Goal: Communication & Community: Answer question/provide support

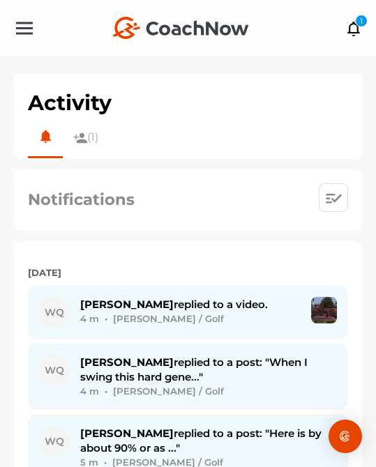
scroll to position [3828, 0]
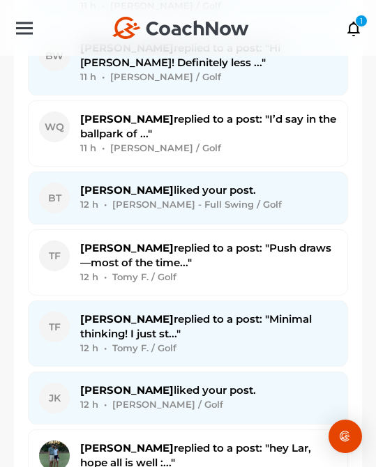
scroll to position [3076, 0]
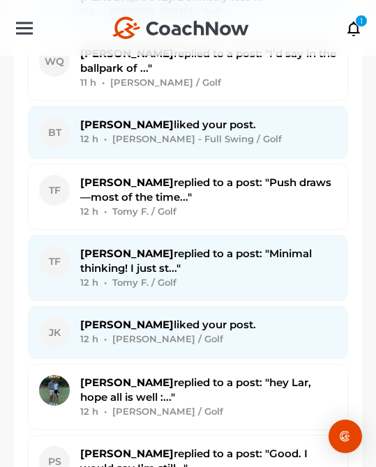
click at [156, 247] on span "[PERSON_NAME] replied to a post: "Minimal thinking! I just st..."" at bounding box center [195, 261] width 231 height 28
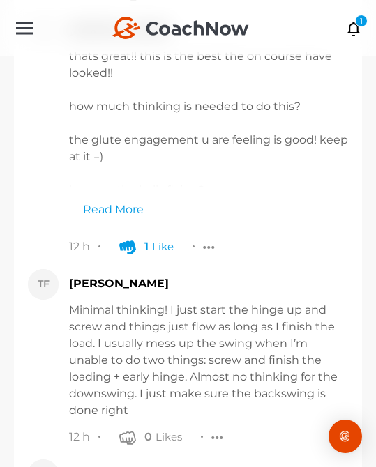
scroll to position [17473, 0]
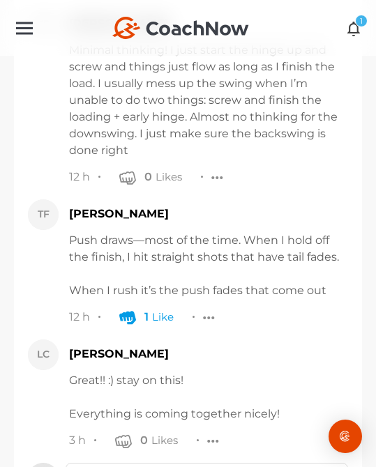
click at [353, 22] on icon at bounding box center [354, 27] width 16 height 15
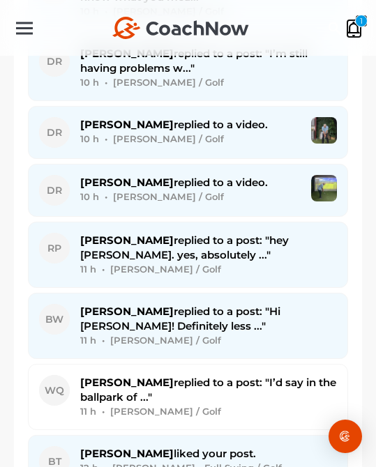
scroll to position [2900, 0]
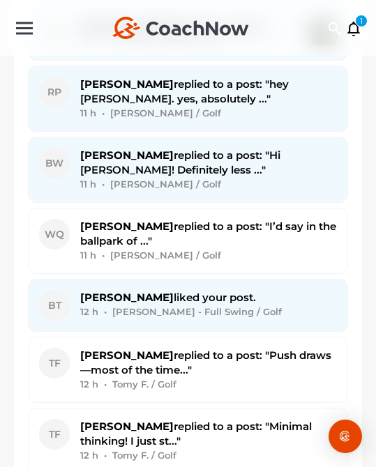
click at [215, 177] on div "11 h • [PERSON_NAME] / Golf" at bounding box center [208, 184] width 257 height 15
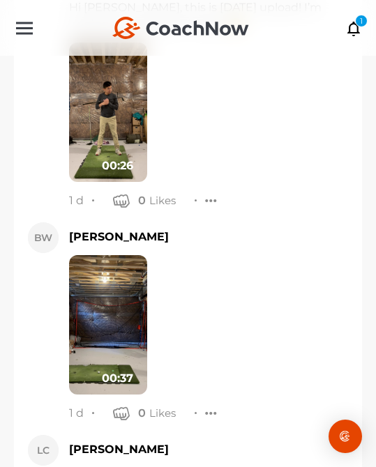
scroll to position [4264, 0]
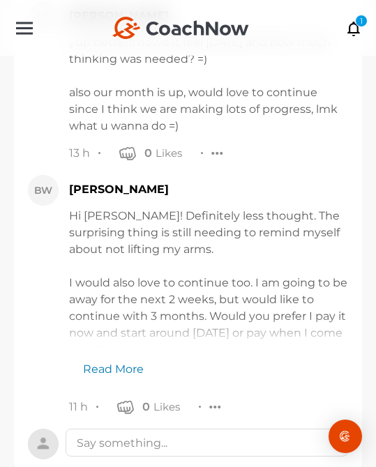
click at [141, 347] on link "Read More" at bounding box center [106, 362] width 75 height 31
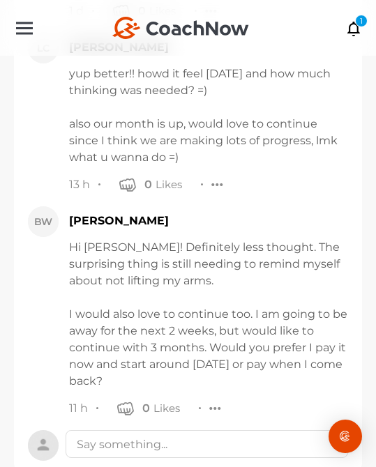
scroll to position [4234, 0]
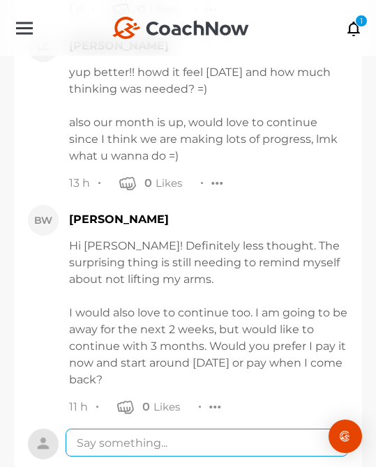
click at [181, 429] on textarea at bounding box center [207, 443] width 282 height 28
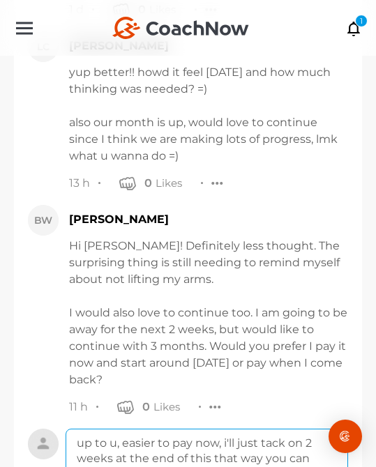
drag, startPoint x: 126, startPoint y: 410, endPoint x: 62, endPoint y: 410, distance: 64.1
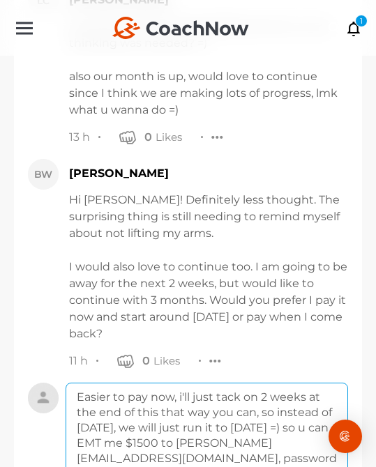
scroll to position [4352, 0]
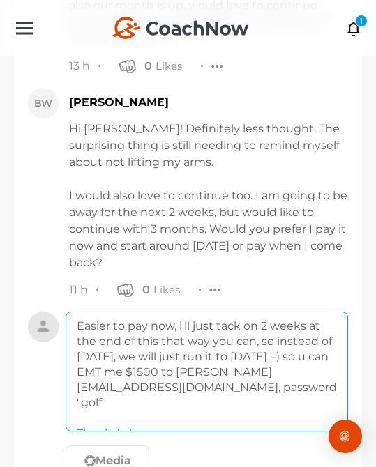
type textarea "Easier to pay now, i'll just tack on 2 weeks at the end of this that way you ca…"
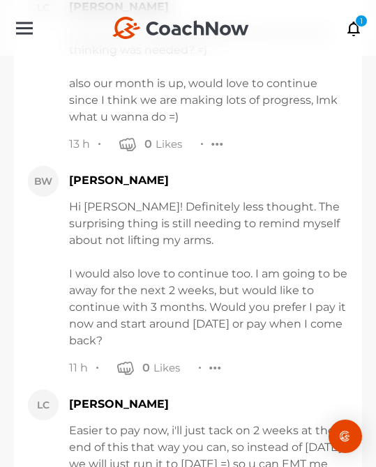
scroll to position [4425, 0]
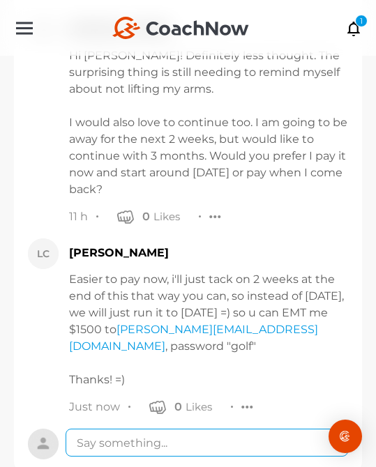
click at [144, 429] on textarea at bounding box center [207, 443] width 282 height 28
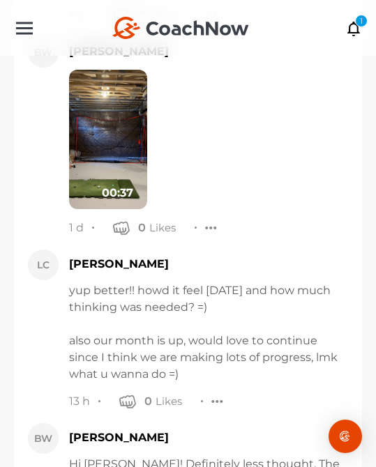
scroll to position [4590, 0]
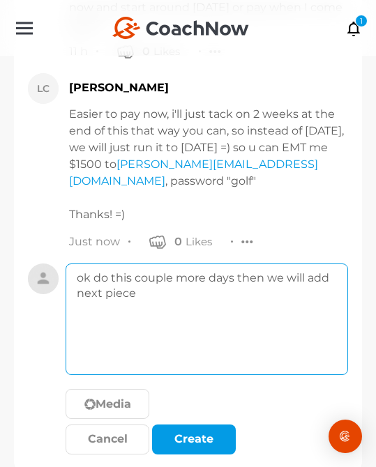
click at [155, 263] on textarea "ok do this couple more days then we will add next piece" at bounding box center [207, 319] width 282 height 112
click at [211, 306] on textarea "ok do this few more days then we will add next piece" at bounding box center [207, 319] width 282 height 112
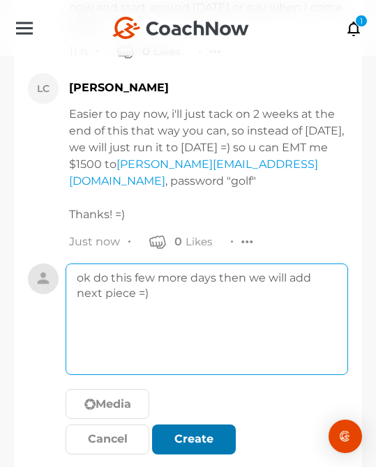
type textarea "ok do this few more days then we will add next piece =)"
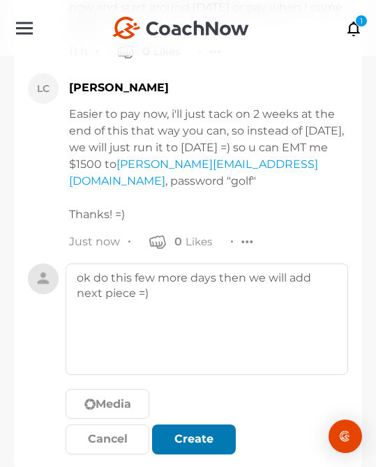
click at [210, 431] on div "Create" at bounding box center [193, 439] width 61 height 17
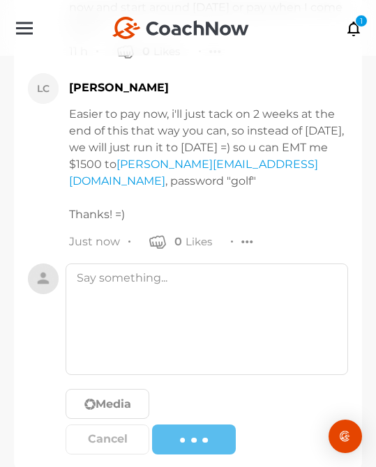
scroll to position [4531, 0]
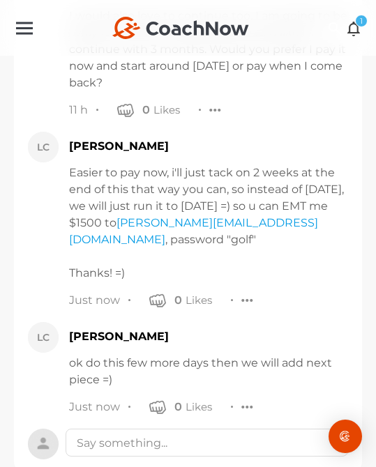
click at [354, 24] on icon at bounding box center [354, 27] width 16 height 15
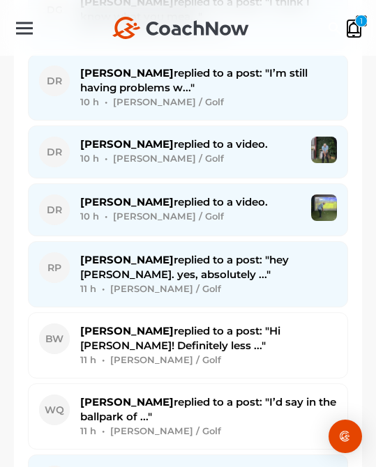
scroll to position [2856, 0]
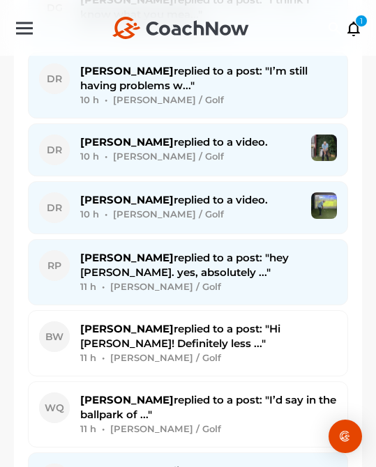
click at [235, 280] on div "11 h • [PERSON_NAME] / Golf" at bounding box center [208, 287] width 257 height 15
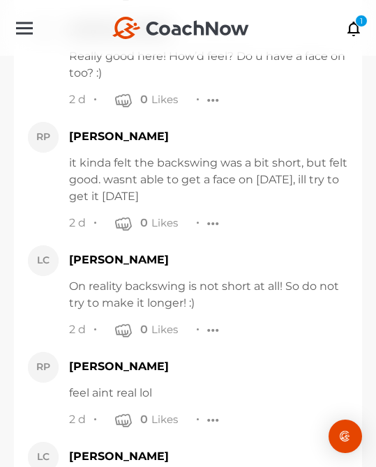
scroll to position [17121, 0]
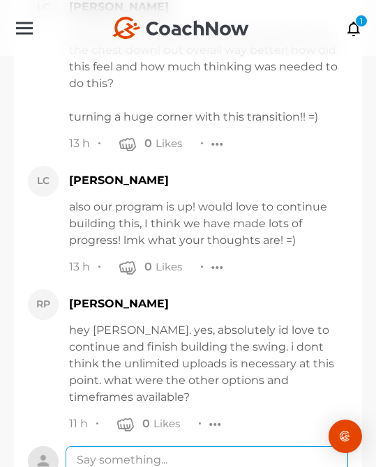
click at [224, 446] on textarea at bounding box center [207, 460] width 282 height 28
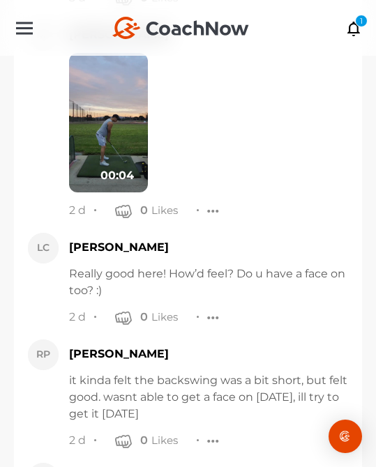
scroll to position [17286, 0]
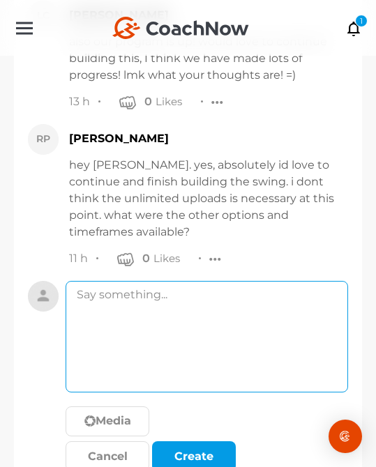
click at [227, 294] on textarea at bounding box center [207, 337] width 282 height 112
type textarea "t"
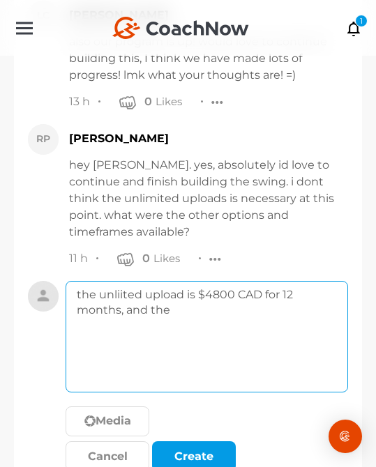
click at [118, 281] on textarea "the unliited upload is $4800 CAD for 12 months, and the" at bounding box center [207, 337] width 282 height 112
click at [217, 281] on textarea "the unlimited upload is $4800 CAD for 12 months, and the" at bounding box center [207, 337] width 282 height 112
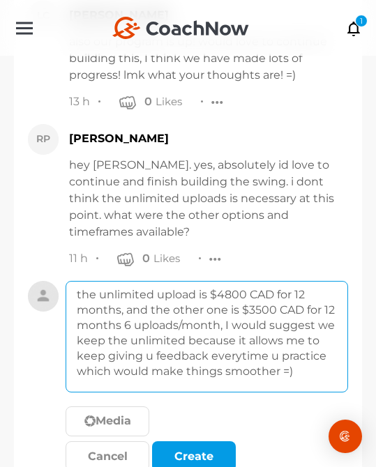
click at [291, 293] on textarea "the unlimited upload is $4800 CAD for 12 months, and the other one is $3500 CAD…" at bounding box center [207, 337] width 282 height 112
click at [303, 323] on textarea "the unlimited upload is $4800 CAD for 12 months, and the other one is $3500 CAD…" at bounding box center [207, 337] width 282 height 112
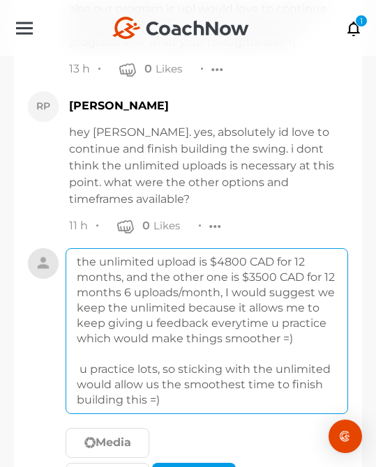
scroll to position [17339, 0]
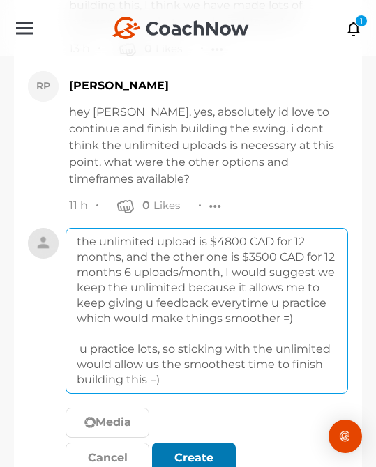
type textarea "the unlimited upload is $4800 CAD for 12 months, and the other one is $3500 CAD…"
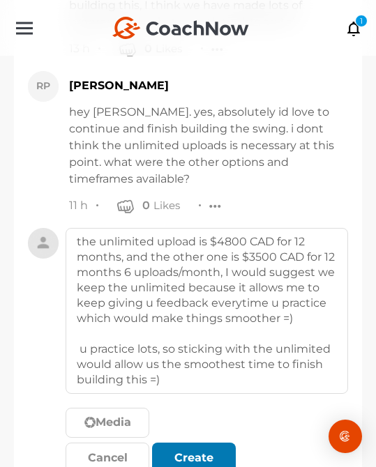
click at [200, 450] on div "submit" at bounding box center [193, 458] width 31 height 17
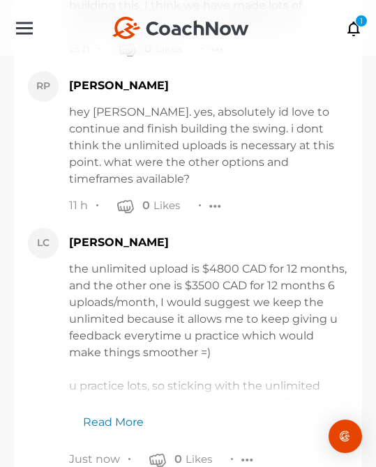
click at [134, 400] on link "Read More" at bounding box center [106, 415] width 75 height 31
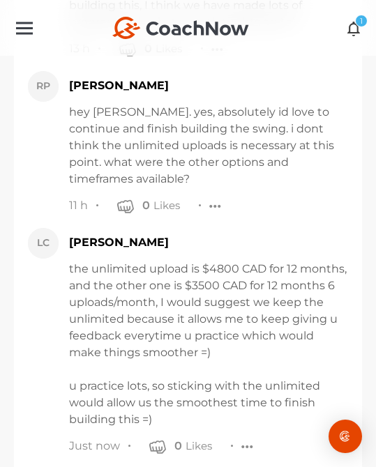
click at [353, 33] on icon at bounding box center [354, 27] width 16 height 15
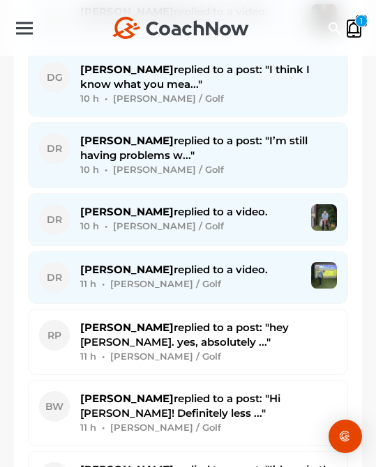
scroll to position [2821, 0]
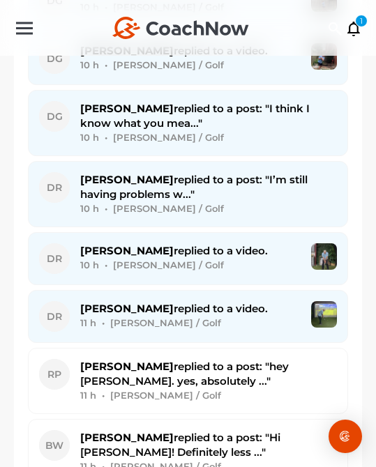
click at [155, 177] on div "[PERSON_NAME] replied to a post: "I’m still having problems w..." 10 h • [PERSO…" at bounding box center [208, 194] width 257 height 44
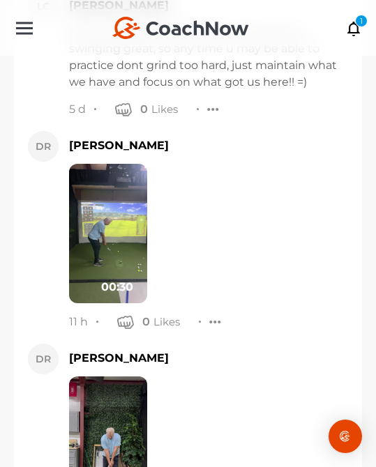
scroll to position [35822, 0]
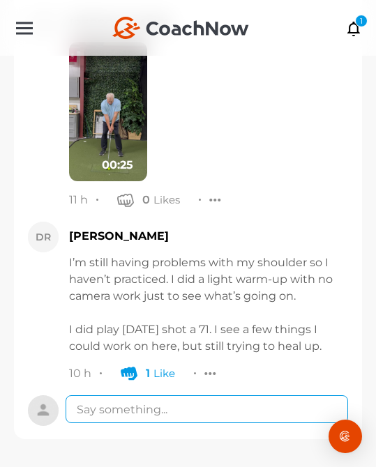
click at [150, 420] on textarea at bounding box center [207, 409] width 282 height 28
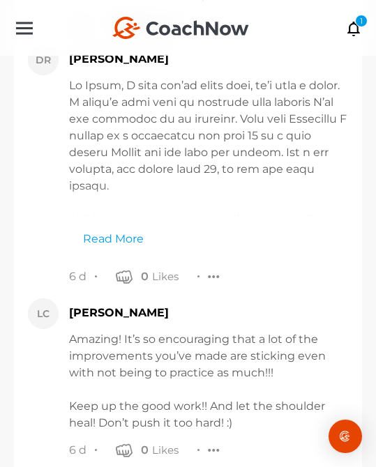
scroll to position [34688, 0]
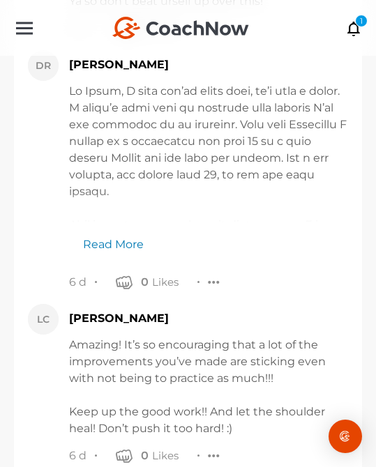
click at [128, 250] on link "Read More" at bounding box center [106, 237] width 75 height 31
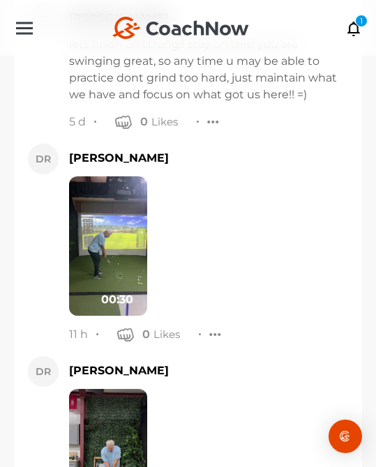
scroll to position [36242, 0]
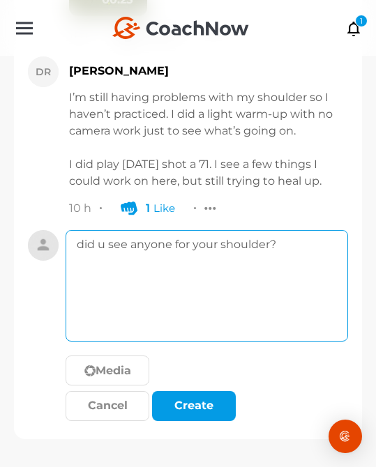
click at [261, 265] on textarea "did u see anyone for your shoulder?" at bounding box center [207, 286] width 282 height 112
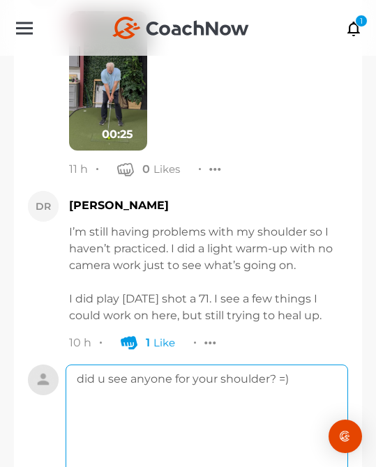
scroll to position [36085, 0]
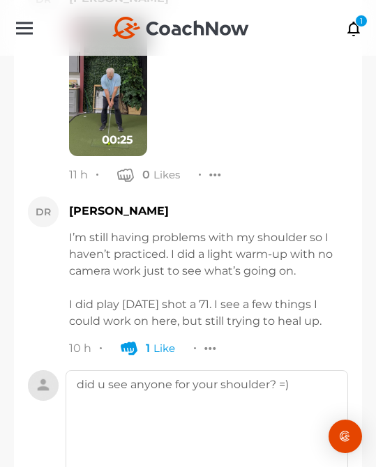
click at [112, 125] on img at bounding box center [108, 86] width 78 height 139
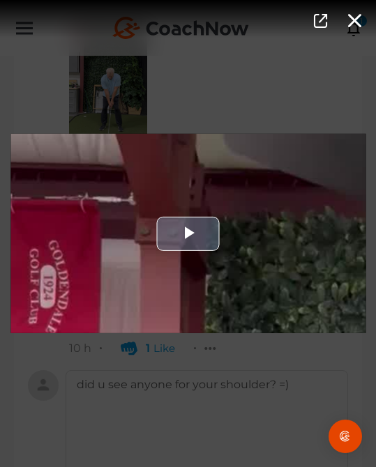
click at [147, 194] on div "Video Player" at bounding box center [187, 233] width 355 height 199
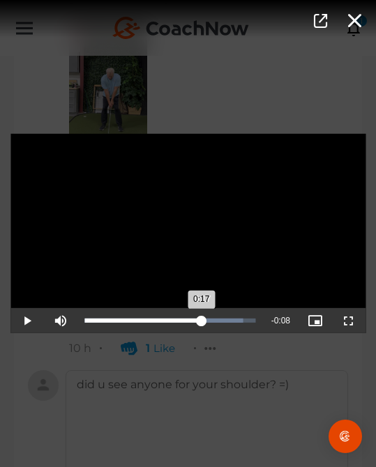
drag, startPoint x: 118, startPoint y: 319, endPoint x: 202, endPoint y: 316, distance: 83.7
click at [202, 319] on div "Loaded : 92.44% 0:17 0:17" at bounding box center [169, 321] width 171 height 4
click at [191, 369] on div "Video Player is loading. Play Video Pause Mute Current Time 0:20 / Duration 0:2…" at bounding box center [188, 233] width 376 height 467
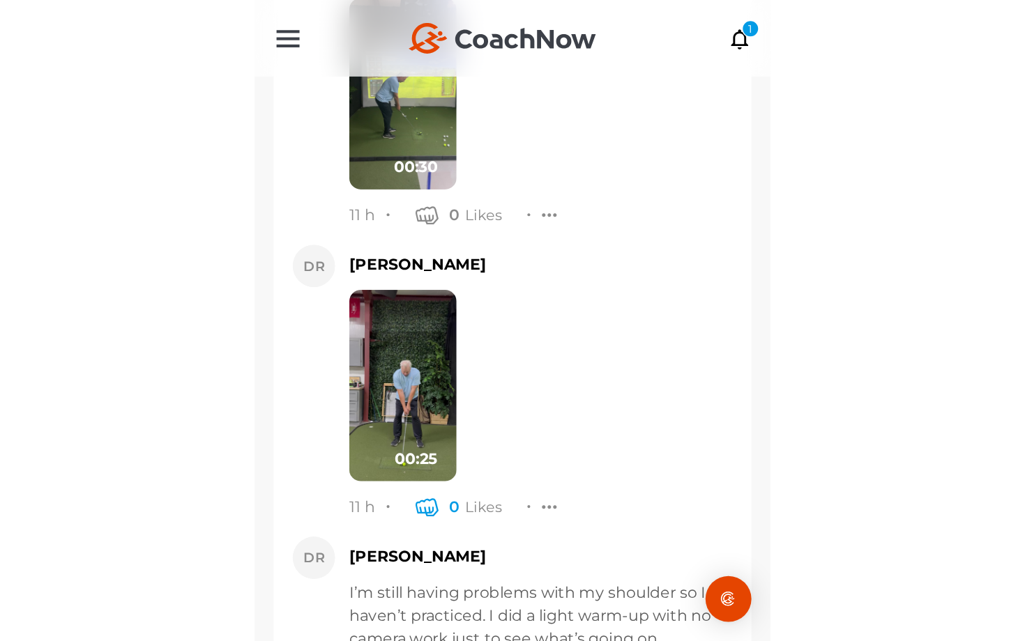
scroll to position [35824, 0]
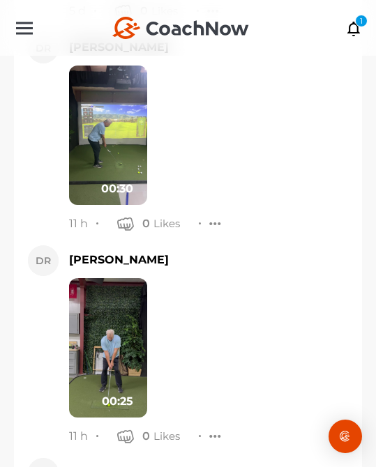
click at [96, 153] on img at bounding box center [108, 135] width 78 height 139
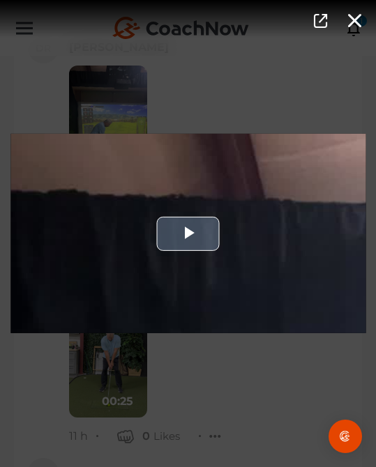
click at [128, 200] on div "Video Player" at bounding box center [187, 233] width 355 height 199
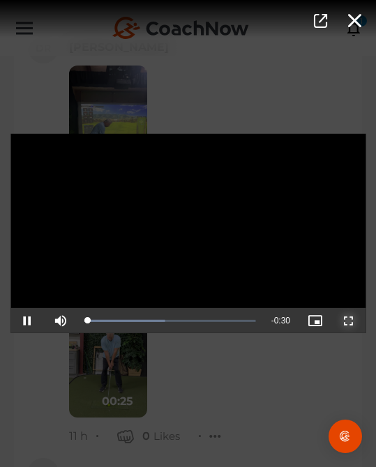
click at [349, 321] on span "Video Player" at bounding box center [349, 321] width 0 height 0
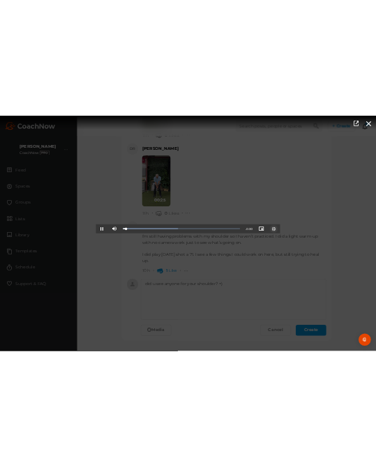
scroll to position [33251, 0]
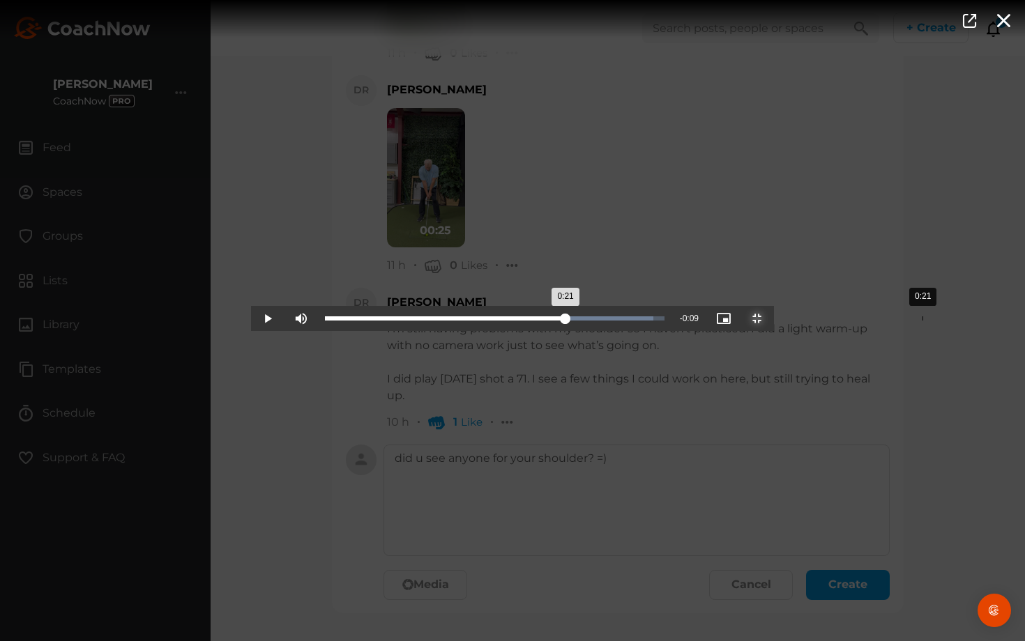
drag, startPoint x: 201, startPoint y: 627, endPoint x: 671, endPoint y: 628, distance: 469.8
click at [375, 321] on div "Loaded : 96.76% 0:21 0:21" at bounding box center [494, 318] width 339 height 4
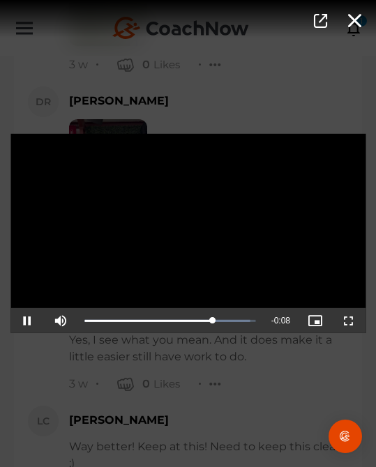
click at [243, 386] on div "Video Player is loading. Play Video Pause Mute Current Time 0:22 / Duration 0:3…" at bounding box center [188, 233] width 376 height 467
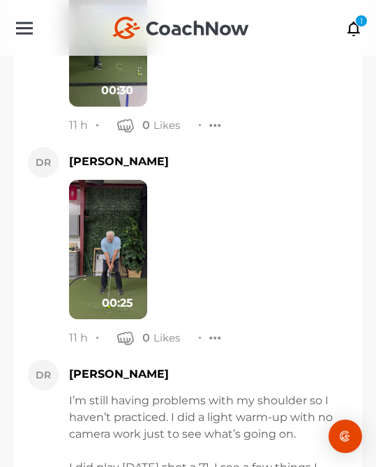
scroll to position [36242, 0]
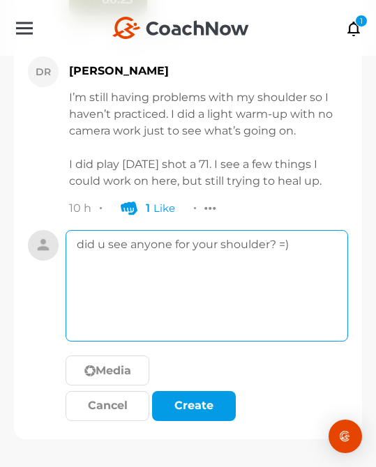
click at [287, 321] on textarea "did u see anyone for your shoulder? =)" at bounding box center [207, 286] width 282 height 112
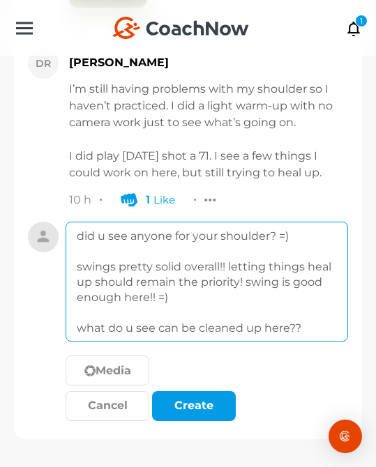
click at [169, 277] on textarea "did u see anyone for your shoulder? =) swings pretty solid overall!! letting th…" at bounding box center [207, 282] width 282 height 120
click at [219, 274] on textarea "did u see anyone for your shoulder? =) swings pretty solid overall!! letting th…" at bounding box center [207, 282] width 282 height 120
click at [220, 317] on textarea "did u see anyone for your shoulder? =) swings pretty solid overall still!! lett…" at bounding box center [207, 282] width 282 height 120
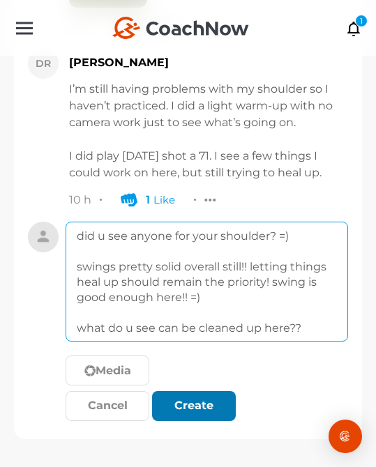
type textarea "did u see anyone for your shoulder? =) swings pretty solid overall still!! lett…"
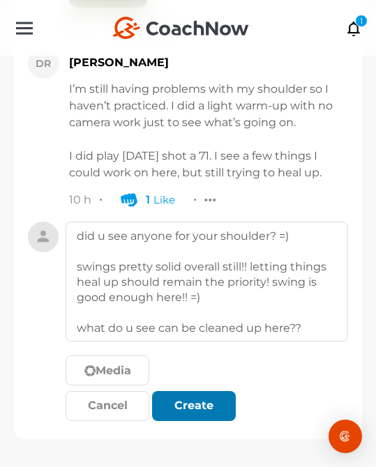
click at [202, 410] on div "submit" at bounding box center [193, 405] width 31 height 17
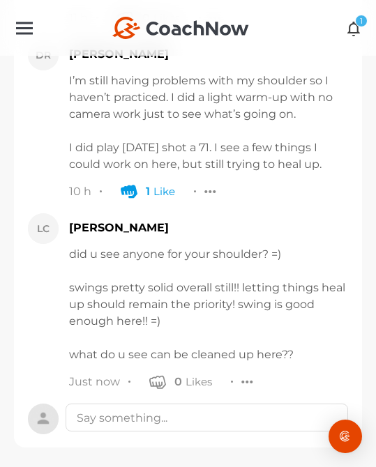
click at [353, 27] on icon at bounding box center [354, 27] width 16 height 15
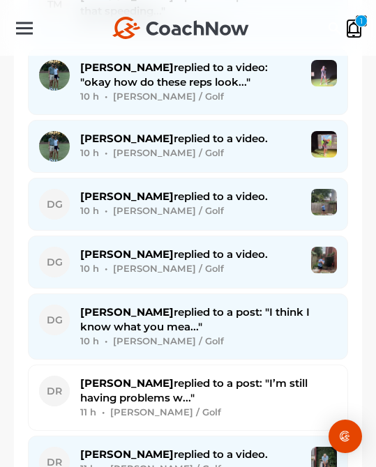
scroll to position [2589, 0]
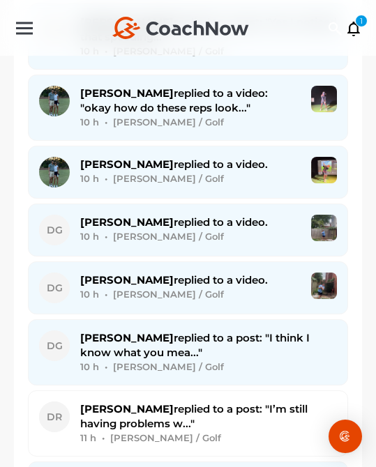
click at [139, 215] on span "[PERSON_NAME] replied to a video." at bounding box center [174, 221] width 188 height 13
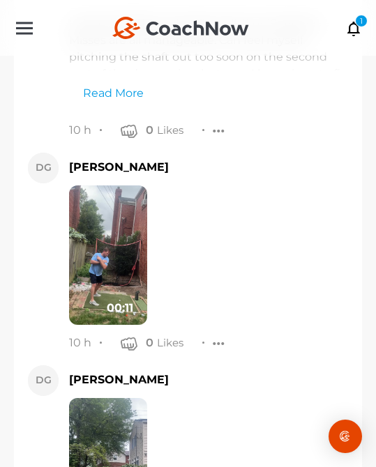
scroll to position [12686, 0]
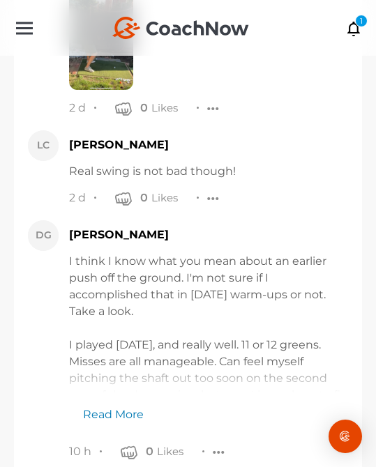
click at [125, 413] on link "Read More" at bounding box center [106, 407] width 75 height 31
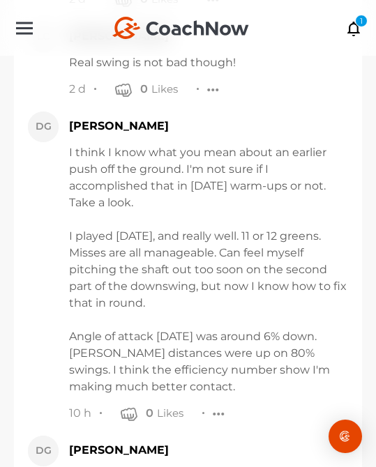
scroll to position [12793, 0]
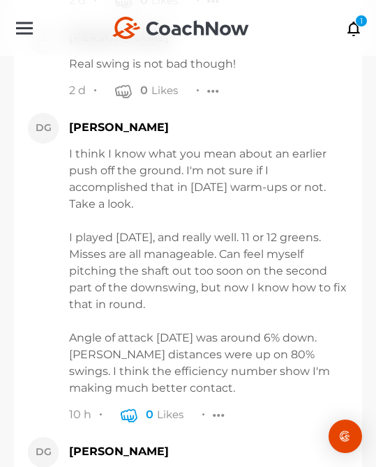
click at [124, 410] on icon "button" at bounding box center [129, 414] width 17 height 17
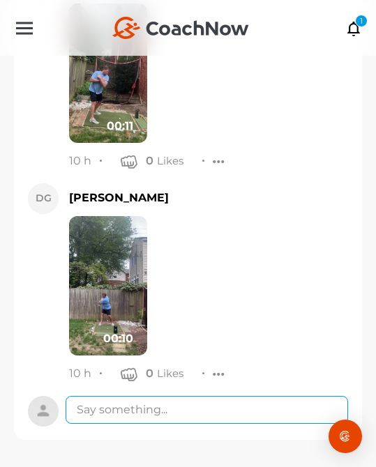
click at [146, 411] on textarea at bounding box center [207, 410] width 282 height 28
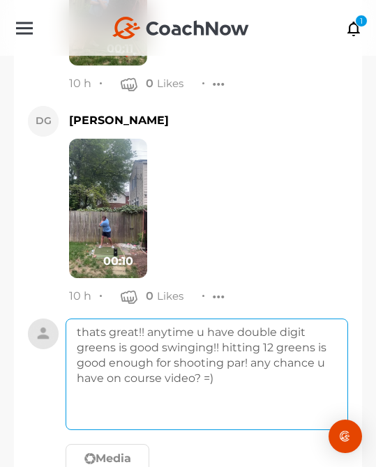
scroll to position [13425, 0]
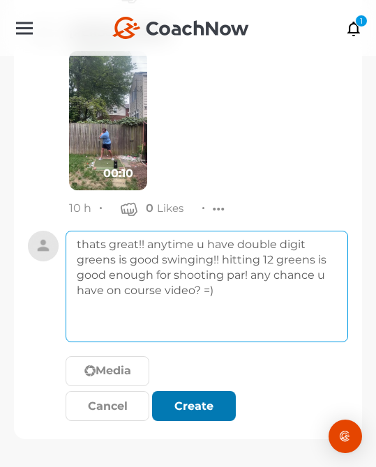
type textarea "thats great!! anytime u have double digit greens is good swinging!! hitting 12 …"
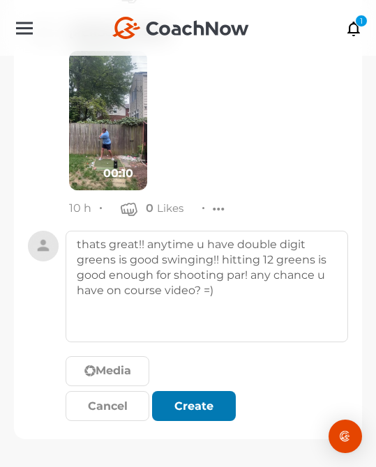
click at [183, 418] on button "Create" at bounding box center [194, 406] width 84 height 30
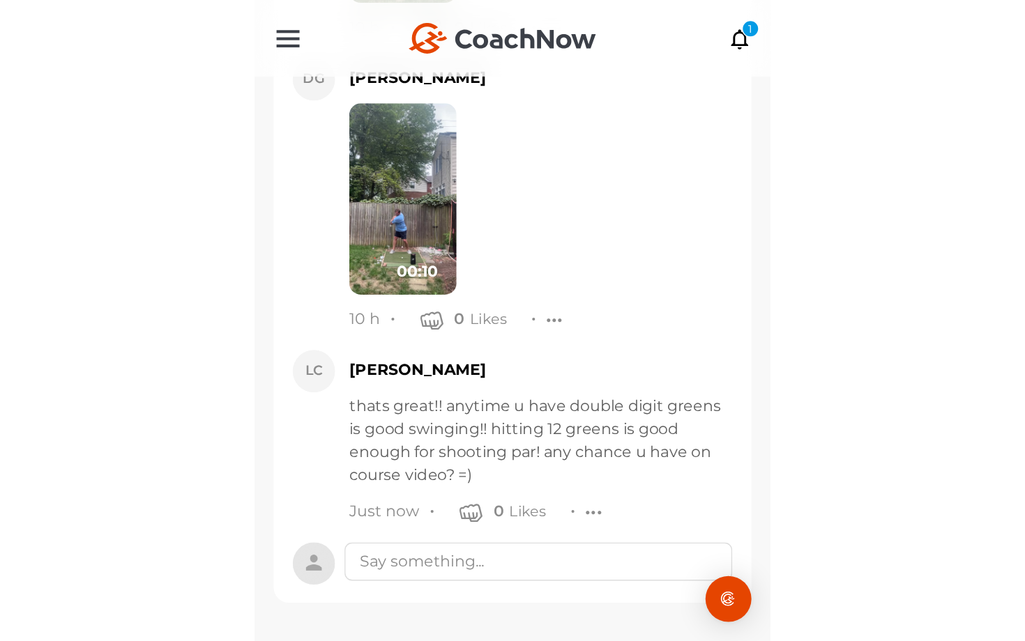
scroll to position [13221, 0]
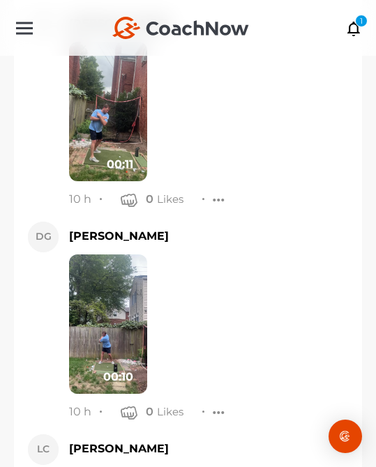
click at [118, 102] on img at bounding box center [108, 111] width 78 height 139
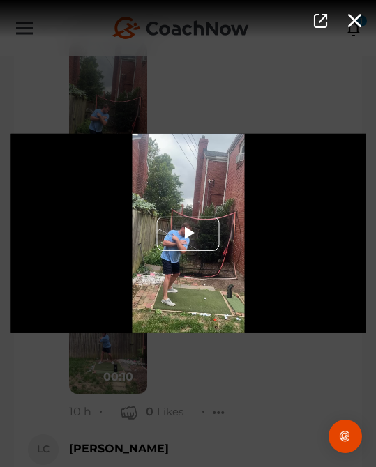
click at [188, 234] on span "Video Player" at bounding box center [188, 234] width 0 height 0
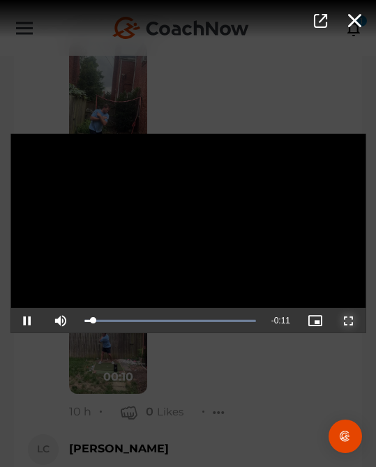
click at [349, 321] on span "Video Player" at bounding box center [349, 321] width 0 height 0
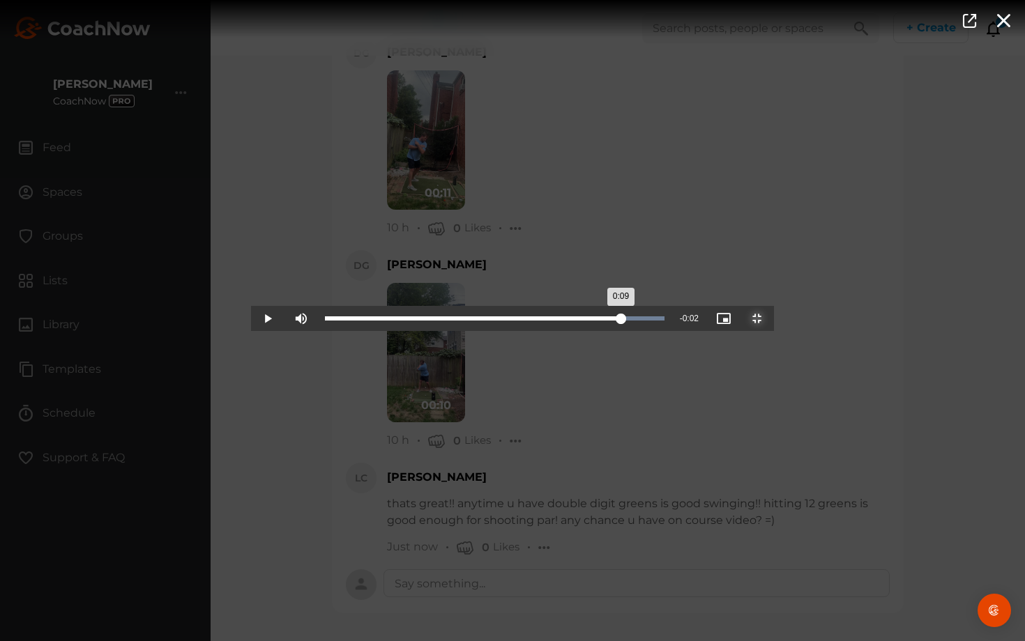
drag, startPoint x: 146, startPoint y: 618, endPoint x: 807, endPoint y: 641, distance: 661.9
click at [375, 331] on div "Loaded : 100.00% 0:09 0:09" at bounding box center [494, 318] width 353 height 25
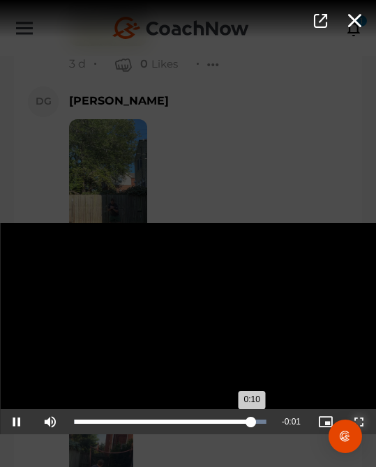
scroll to position [12245, 0]
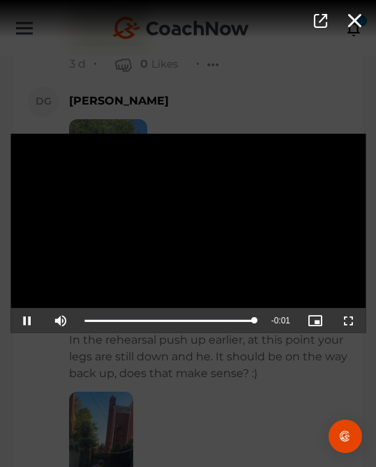
click at [255, 371] on div "Video Player is loading. Play Video Pause Mute Current Time 0:10 / Duration 0:1…" at bounding box center [188, 233] width 376 height 467
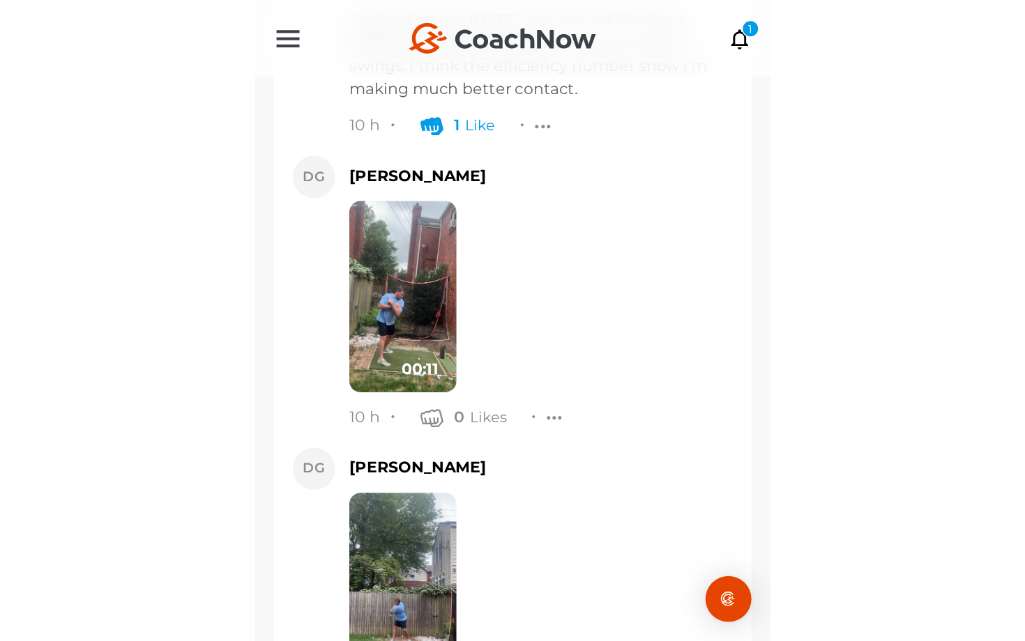
scroll to position [13389, 0]
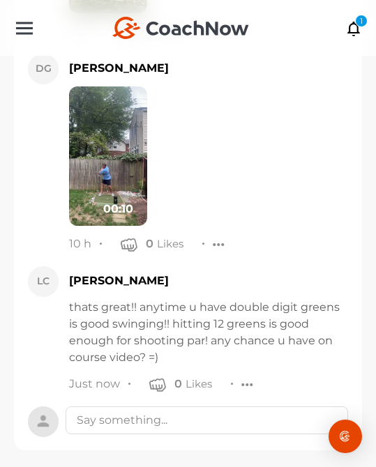
click at [117, 179] on img at bounding box center [108, 155] width 78 height 139
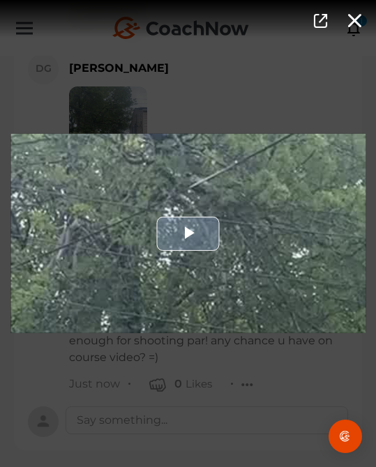
click at [181, 190] on div "Video Player" at bounding box center [187, 233] width 355 height 199
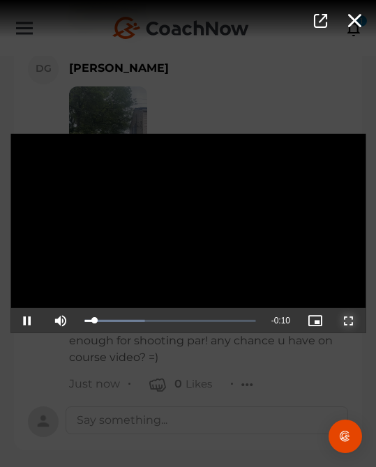
click at [349, 321] on span "Video Player" at bounding box center [349, 321] width 0 height 0
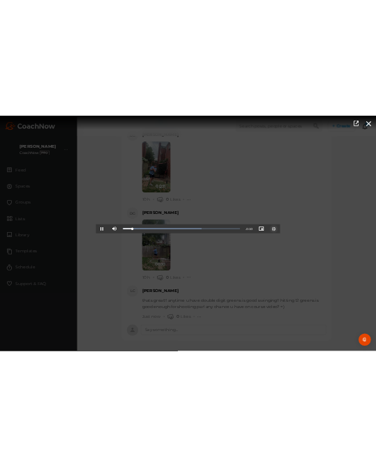
scroll to position [12162, 0]
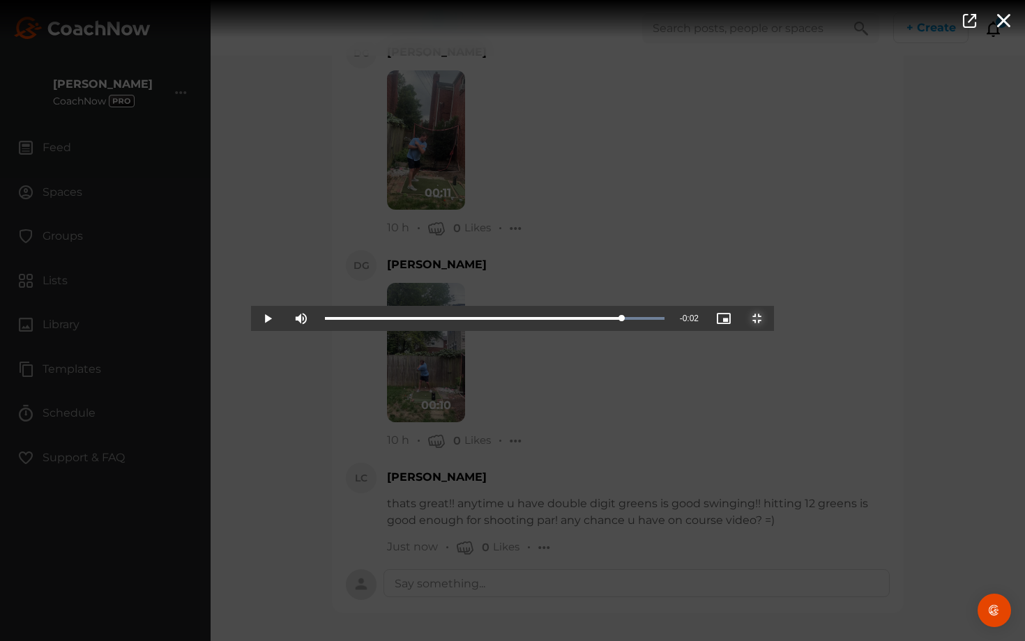
drag, startPoint x: 180, startPoint y: 636, endPoint x: 811, endPoint y: 598, distance: 631.9
click at [375, 331] on div "Video Player is loading. Play Video Play Mute Current Time 0:08 / Duration 0:10…" at bounding box center [512, 320] width 523 height 21
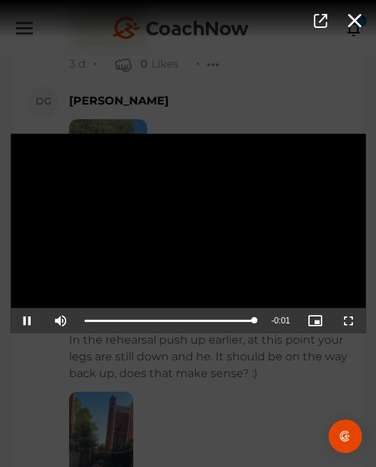
click at [300, 392] on div "Video Player is loading. Play Video Pause Mute Current Time 0:09 / Duration 0:1…" at bounding box center [188, 233] width 376 height 467
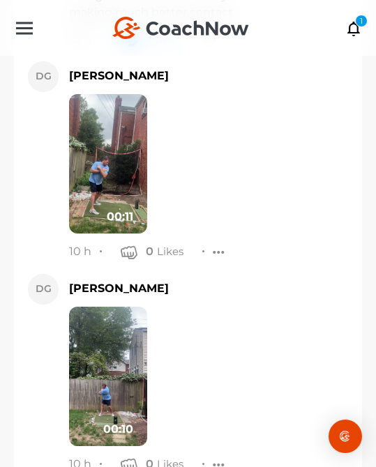
scroll to position [13400, 0]
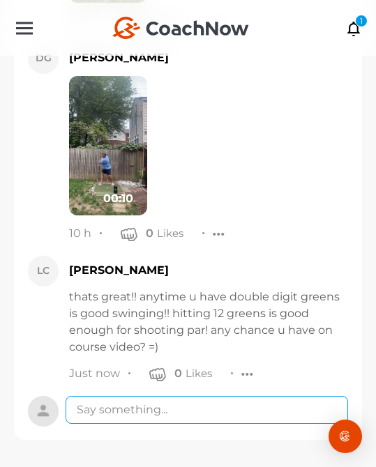
click at [240, 415] on textarea at bounding box center [207, 410] width 282 height 28
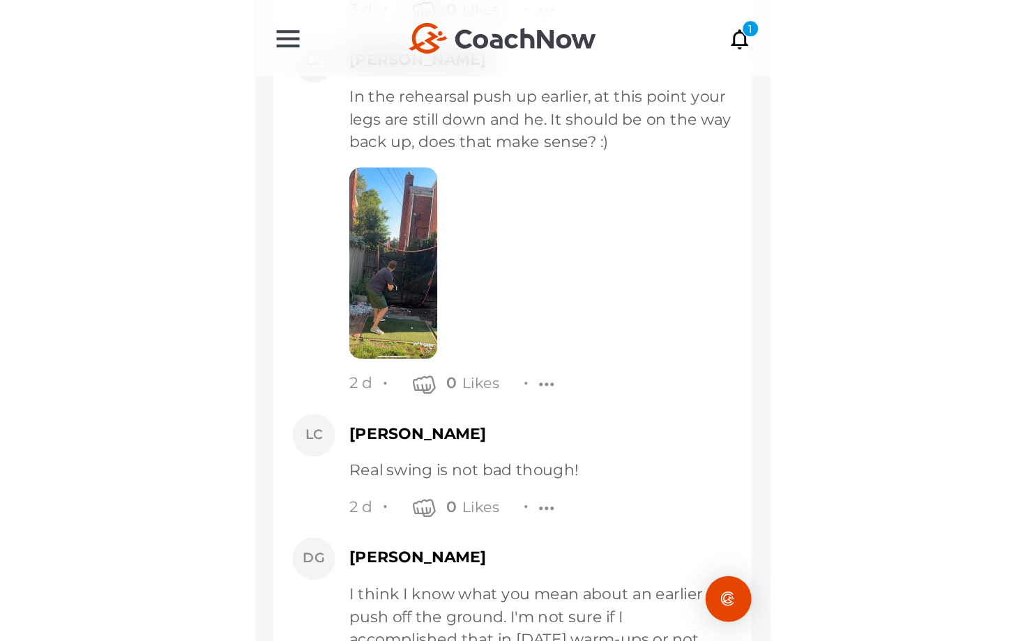
scroll to position [12165, 0]
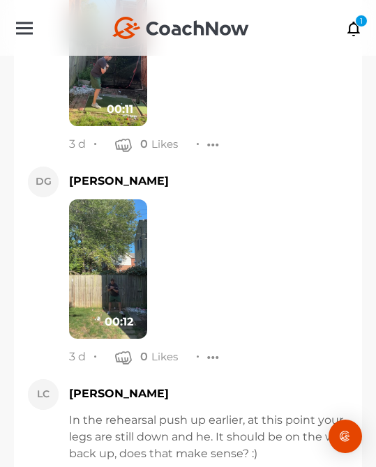
click at [123, 227] on img at bounding box center [108, 268] width 78 height 139
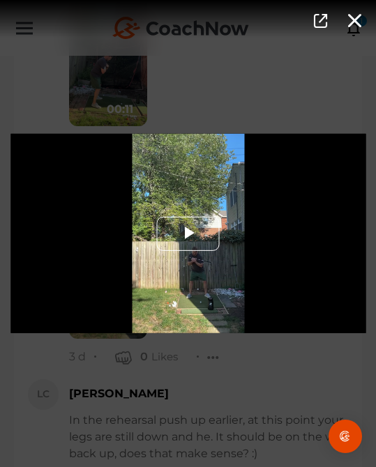
click at [188, 234] on span "Video Player" at bounding box center [188, 234] width 0 height 0
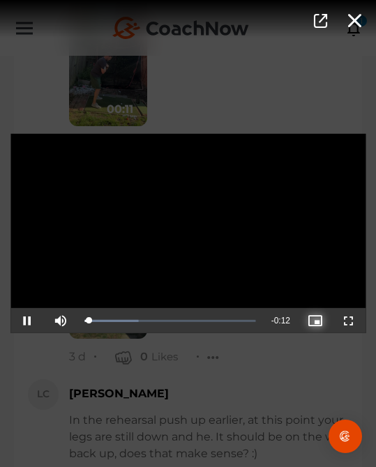
click at [315, 321] on span "Video Player" at bounding box center [315, 321] width 0 height 0
click at [349, 321] on span "Video Player" at bounding box center [349, 321] width 0 height 0
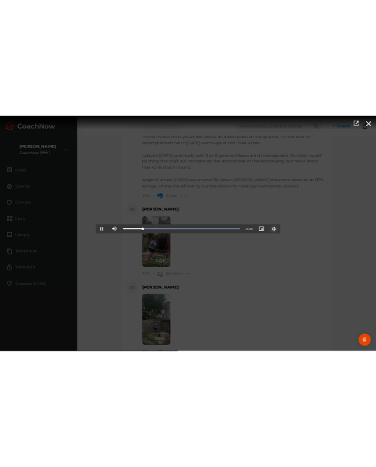
scroll to position [11959, 0]
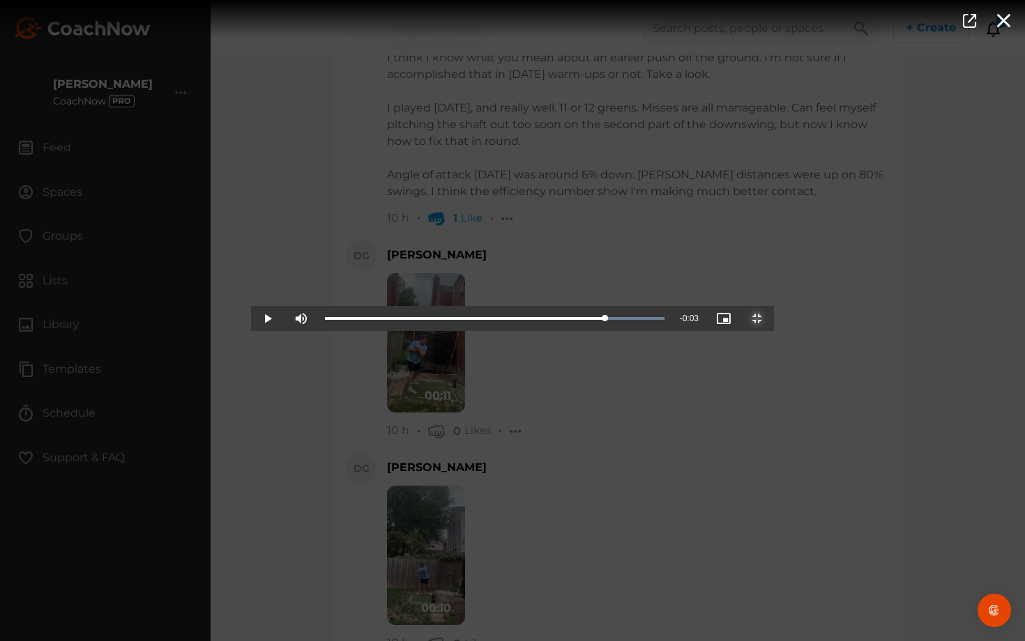
drag, startPoint x: 213, startPoint y: 641, endPoint x: 765, endPoint y: 611, distance: 552.8
click at [375, 331] on div "Video Player is loading. Play Video Play Mute Current Time 0:09 / Duration 0:12…" at bounding box center [512, 320] width 523 height 21
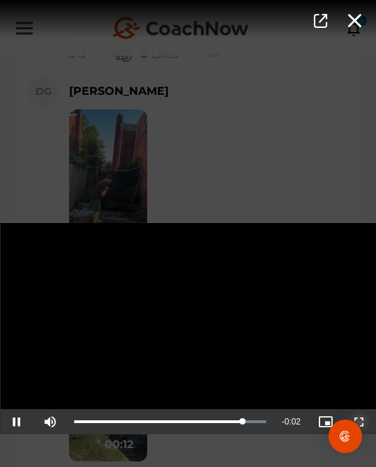
scroll to position [12042, 0]
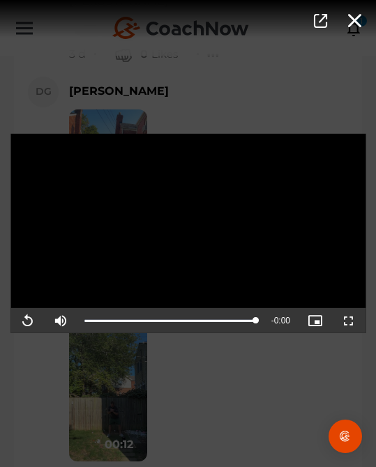
click at [224, 395] on div "Video Player is loading. Play Video Replay Mute Current Time 0:12 / Duration 0:…" at bounding box center [188, 233] width 376 height 467
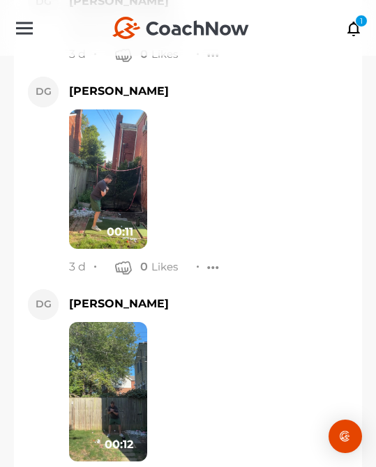
scroll to position [13565, 0]
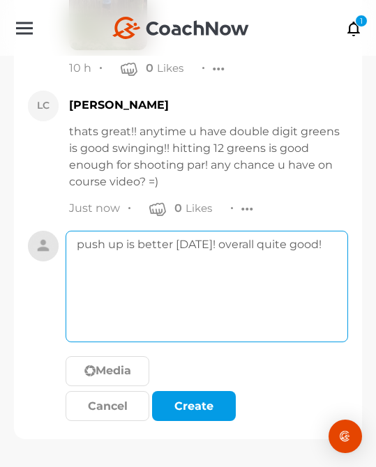
click at [286, 321] on textarea "push up is better [DATE]! overall quite good!" at bounding box center [207, 287] width 282 height 112
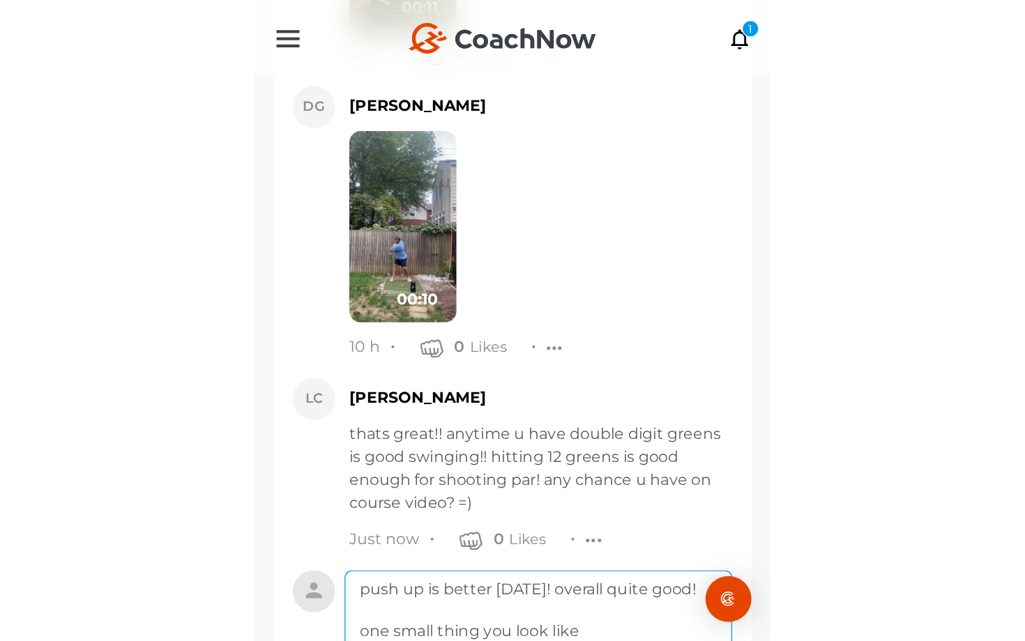
scroll to position [13303, 0]
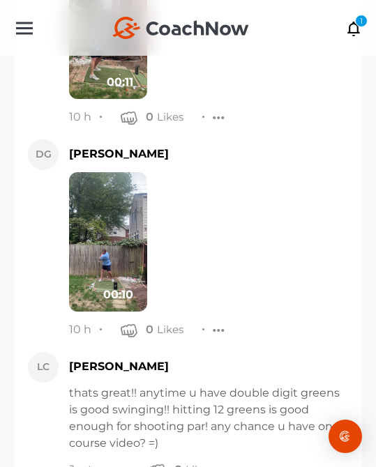
click at [114, 213] on img at bounding box center [108, 241] width 78 height 139
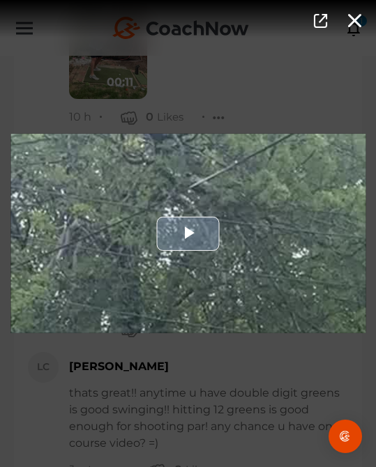
click at [216, 264] on div "Video Player" at bounding box center [187, 233] width 355 height 199
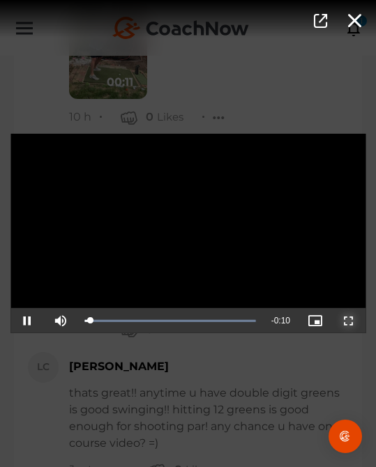
click at [349, 321] on span "Video Player" at bounding box center [349, 321] width 0 height 0
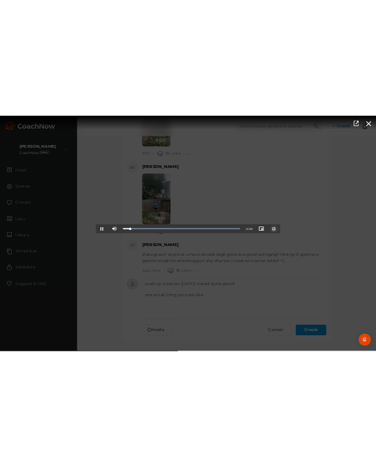
scroll to position [12286, 0]
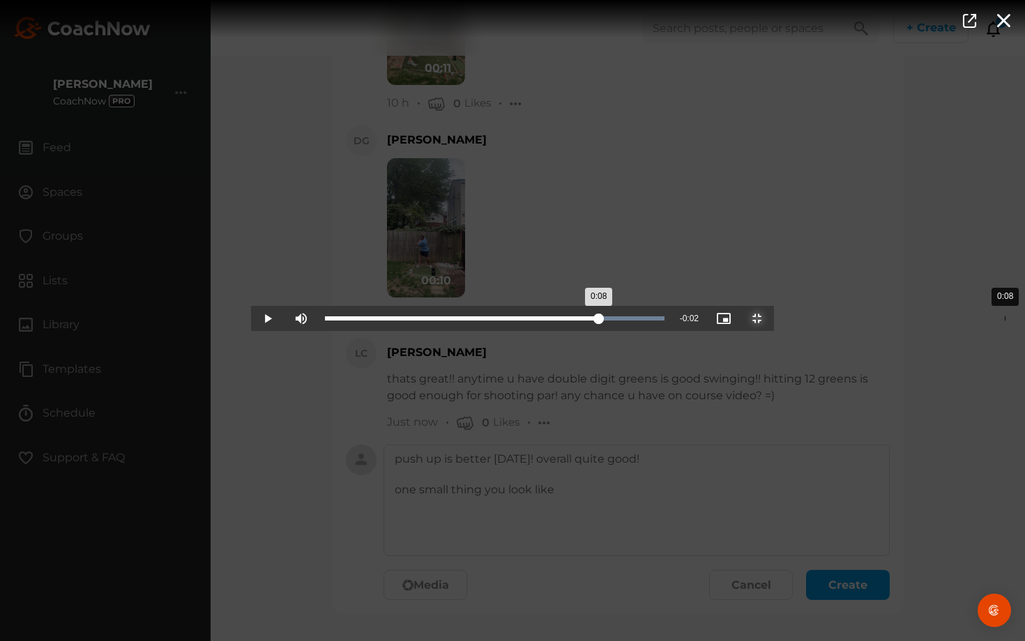
drag, startPoint x: 520, startPoint y: 641, endPoint x: 752, endPoint y: 641, distance: 232.1
click at [375, 331] on div "Loaded : 100.00% 0:08 0:08" at bounding box center [494, 318] width 353 height 25
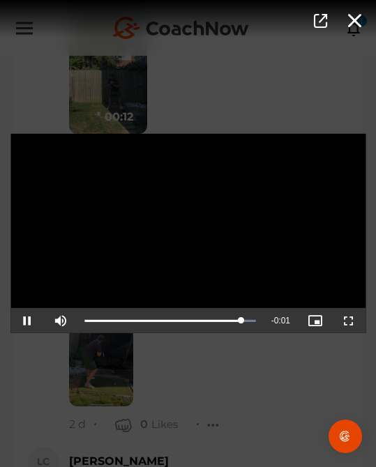
click at [276, 355] on div "Video Player is loading. Play Video Pause Mute Current Time 0:09 / Duration 0:1…" at bounding box center [188, 233] width 376 height 467
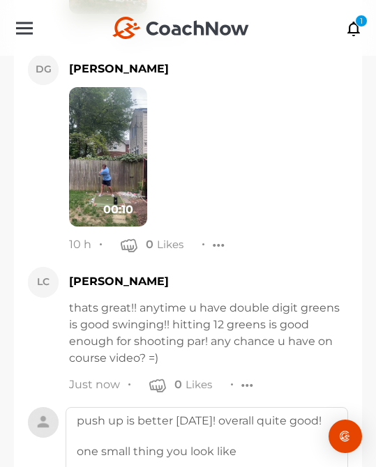
scroll to position [13565, 0]
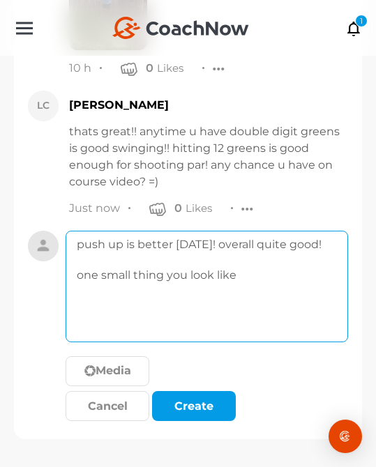
drag, startPoint x: 286, startPoint y: 273, endPoint x: 45, endPoint y: 260, distance: 242.2
click at [43, 261] on div "push up is better [DATE]! overall quite good! one small thing you look like Med…" at bounding box center [188, 329] width 348 height 196
drag, startPoint x: 193, startPoint y: 277, endPoint x: -6, endPoint y: 260, distance: 200.1
click at [0, 260] on html "[PERSON_NAME] [GEOGRAPHIC_DATA] Account Settings Organizations Tags Get Paid Be…" at bounding box center [188, 233] width 376 height 467
drag, startPoint x: 316, startPoint y: 243, endPoint x: 330, endPoint y: 288, distance: 47.4
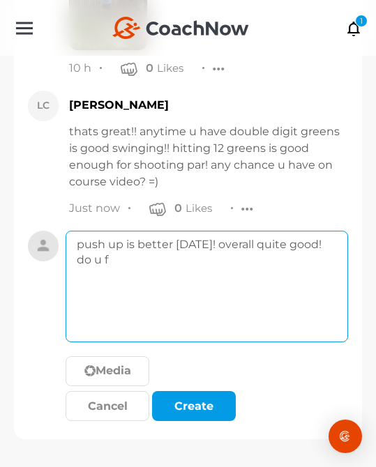
click at [330, 288] on textarea "push up is better [DATE]! overall quite good! do u f" at bounding box center [207, 287] width 282 height 112
click at [211, 244] on textarea "push up is better [DATE]! overall quite good! do u f" at bounding box center [207, 287] width 282 height 112
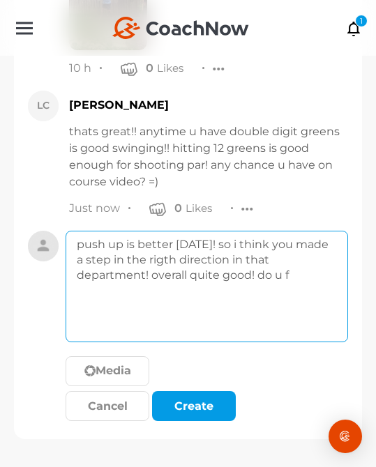
click at [114, 271] on textarea "push up is better [DATE]! so i think you made a step in the rigth direction in …" at bounding box center [207, 287] width 282 height 112
drag, startPoint x: 219, startPoint y: 275, endPoint x: 311, endPoint y: 277, distance: 92.0
click at [311, 277] on textarea "push up is better [DATE]! so i think you made a step in the rigth direction in …" at bounding box center [207, 287] width 282 height 112
click at [157, 257] on textarea "push up is better [DATE]! so i think you made a step in the rigth direction in …" at bounding box center [207, 287] width 282 height 112
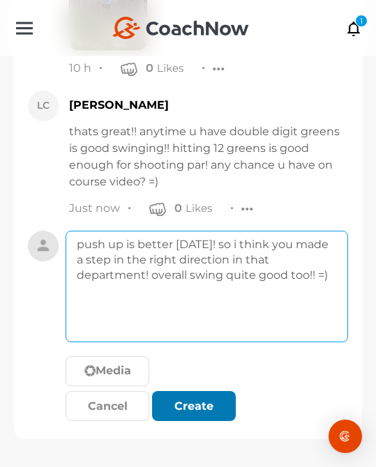
type textarea "push up is better [DATE]! so i think you made a step in the right direction in …"
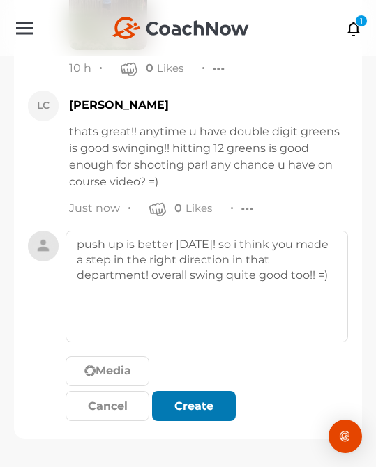
click at [197, 407] on div "submit" at bounding box center [193, 406] width 31 height 17
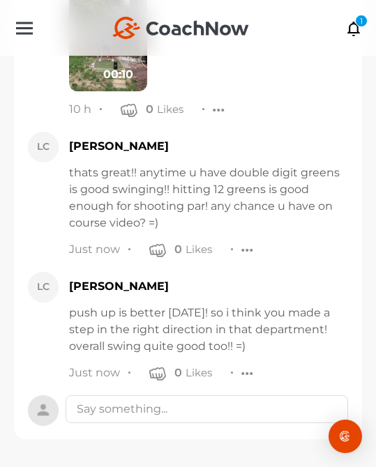
scroll to position [13523, 0]
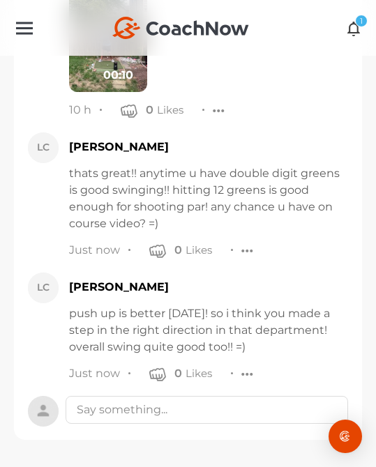
click at [353, 20] on icon at bounding box center [354, 27] width 16 height 15
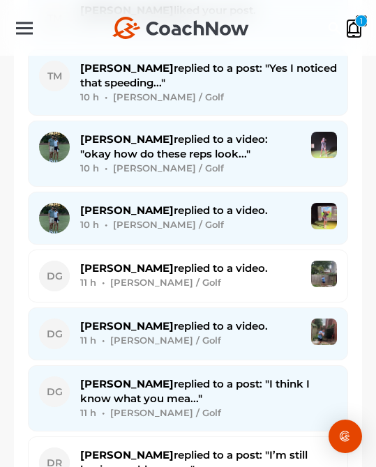
scroll to position [2389, 0]
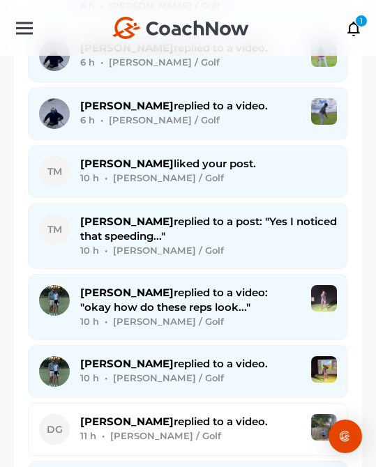
click at [226, 291] on div "[PERSON_NAME] replied to a video: "okay how do these reps look..." 10 h • [PERS…" at bounding box center [190, 307] width 220 height 44
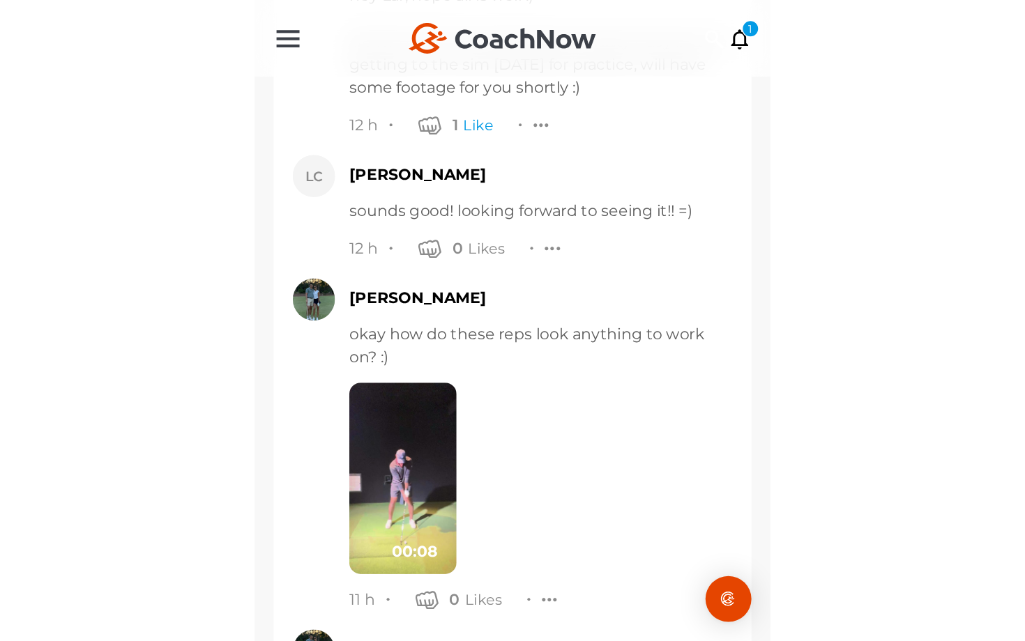
scroll to position [7425, 0]
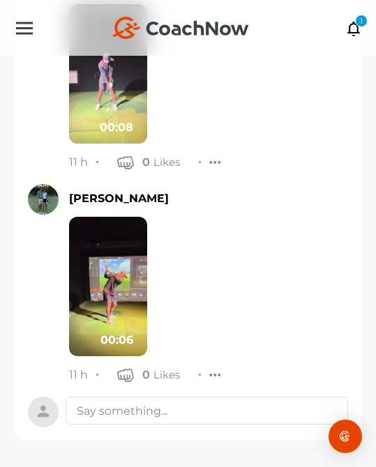
click at [87, 252] on img at bounding box center [108, 286] width 78 height 139
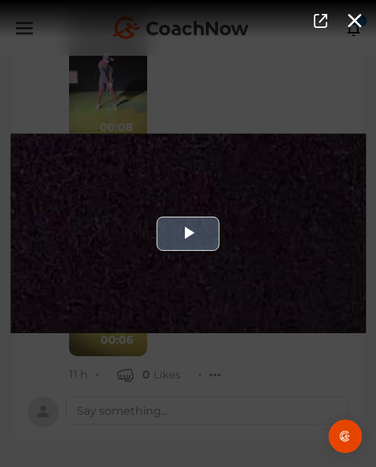
click at [194, 254] on div "Video Player" at bounding box center [187, 233] width 355 height 199
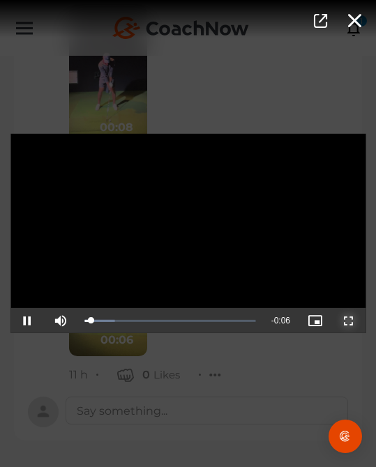
click at [349, 321] on span "Video Player" at bounding box center [349, 321] width 0 height 0
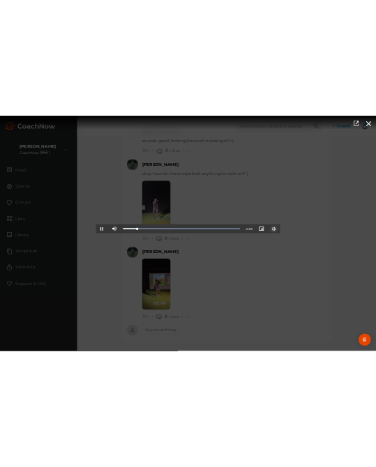
scroll to position [6629, 0]
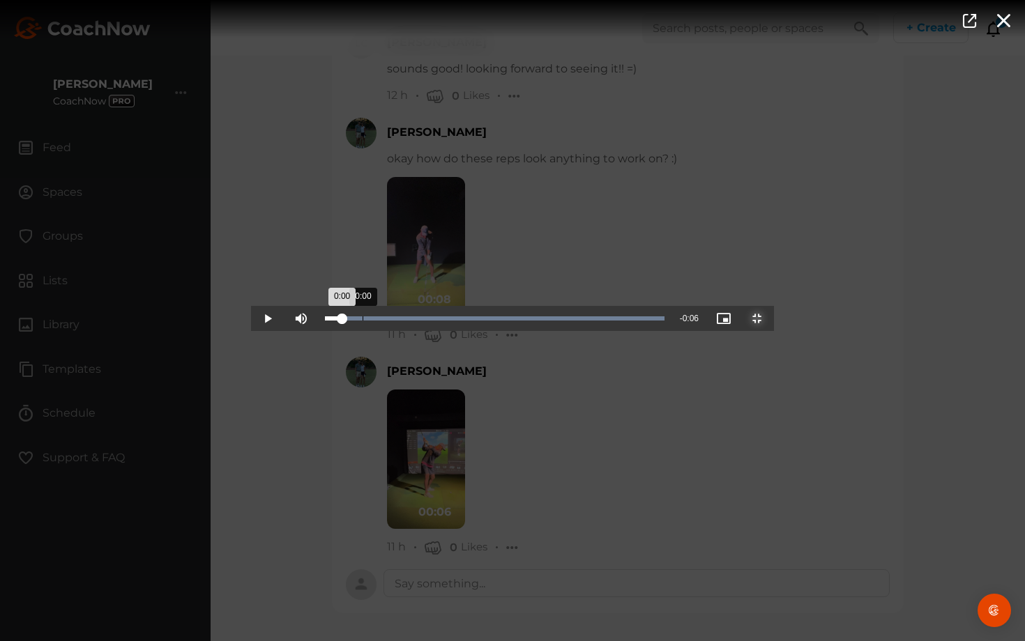
drag, startPoint x: 255, startPoint y: 641, endPoint x: 109, endPoint y: 641, distance: 146.4
click at [318, 331] on div "Loaded : 100.00% 0:00 0:00" at bounding box center [494, 318] width 353 height 25
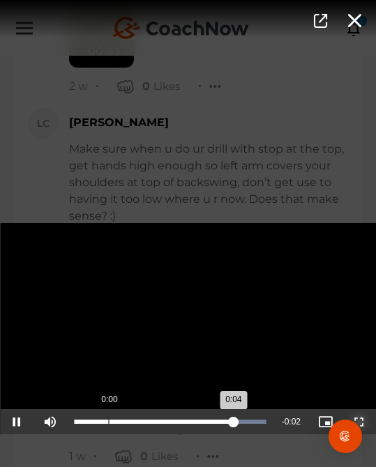
scroll to position [6689, 0]
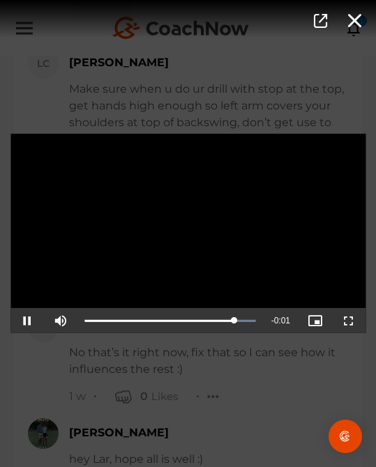
click at [160, 415] on div "Video Player is loading. Play Video Pause Mute Current Time 0:05 / Duration 0:0…" at bounding box center [188, 233] width 376 height 467
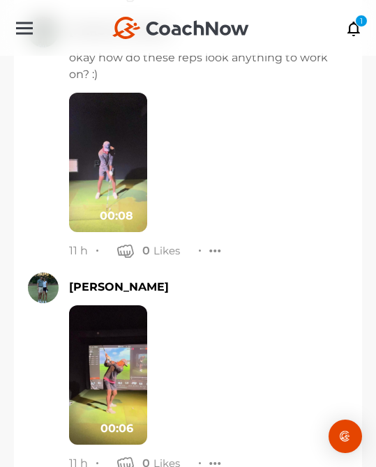
scroll to position [7425, 0]
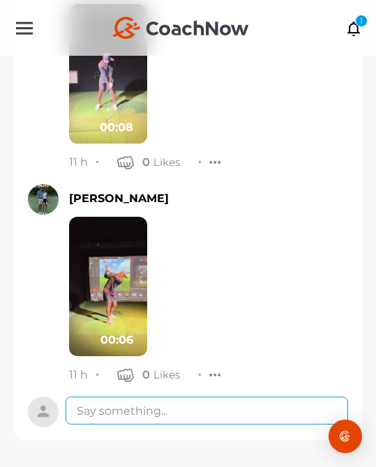
click at [166, 407] on textarea at bounding box center [207, 411] width 282 height 28
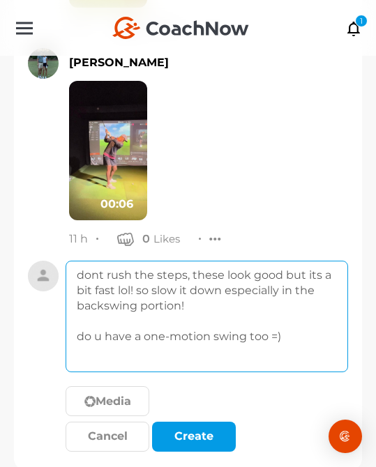
scroll to position [7591, 0]
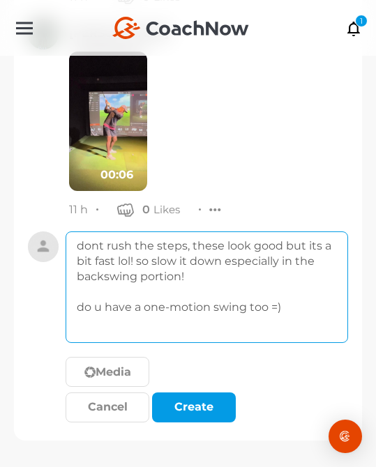
click at [268, 308] on textarea "dont rush the steps, these look good but its a bit fast lol! so slow it down es…" at bounding box center [207, 287] width 282 height 112
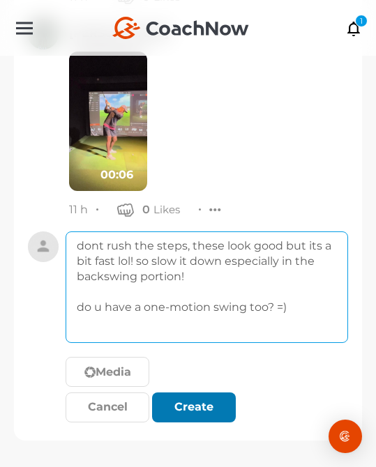
type textarea "dont rush the steps, these look good but its a bit fast lol! so slow it down es…"
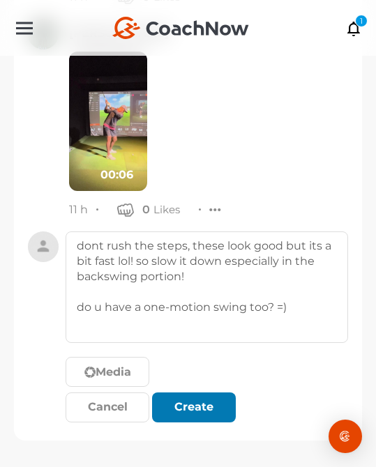
click at [205, 406] on div "submit" at bounding box center [206, 409] width 6 height 6
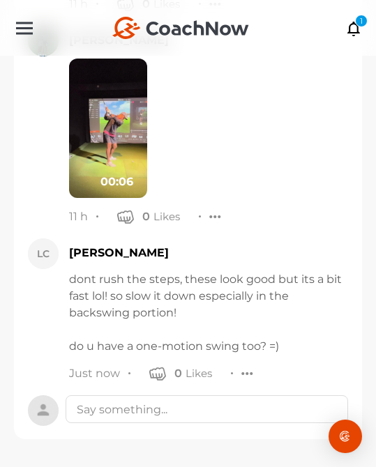
scroll to position [7582, 0]
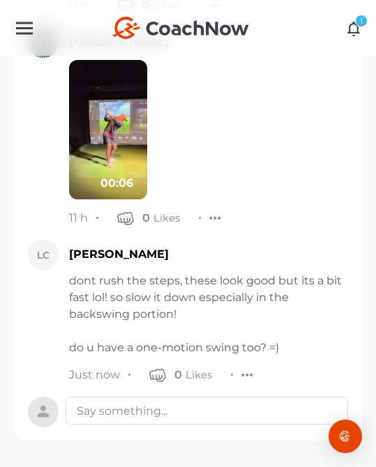
click at [356, 23] on div "1" at bounding box center [361, 21] width 13 height 13
